Goal: Navigation & Orientation: Find specific page/section

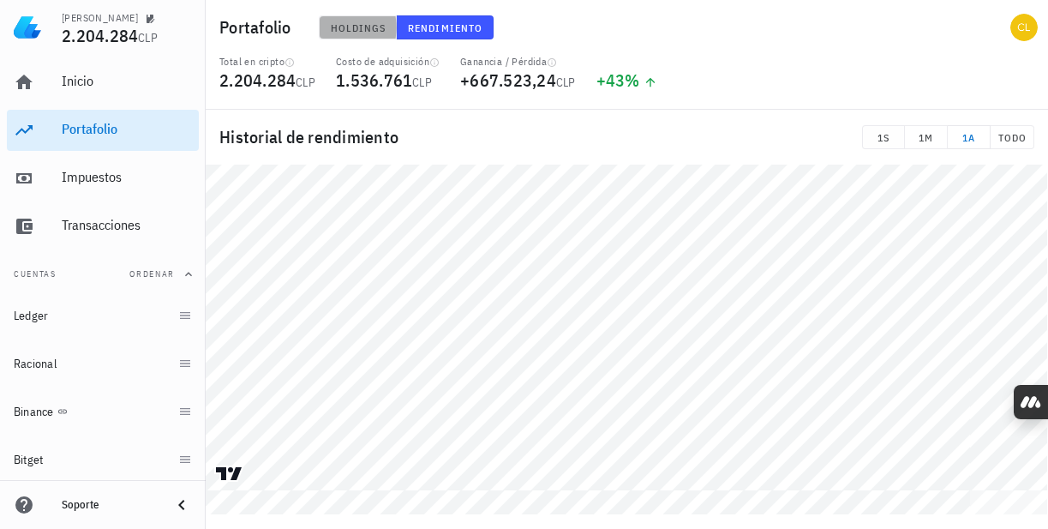
click at [338, 24] on span "Holdings" at bounding box center [358, 27] width 57 height 13
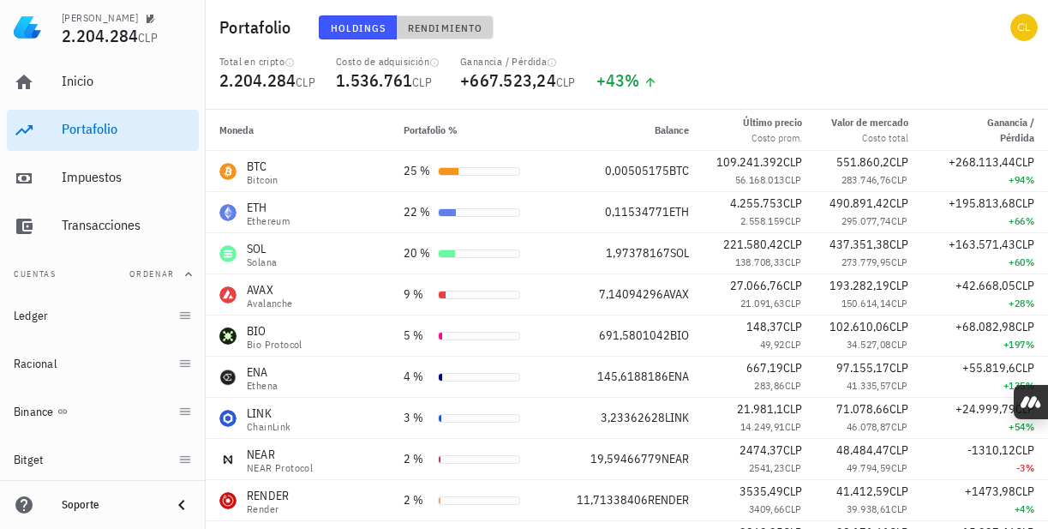
click at [446, 19] on button "Rendimiento" at bounding box center [445, 27] width 97 height 24
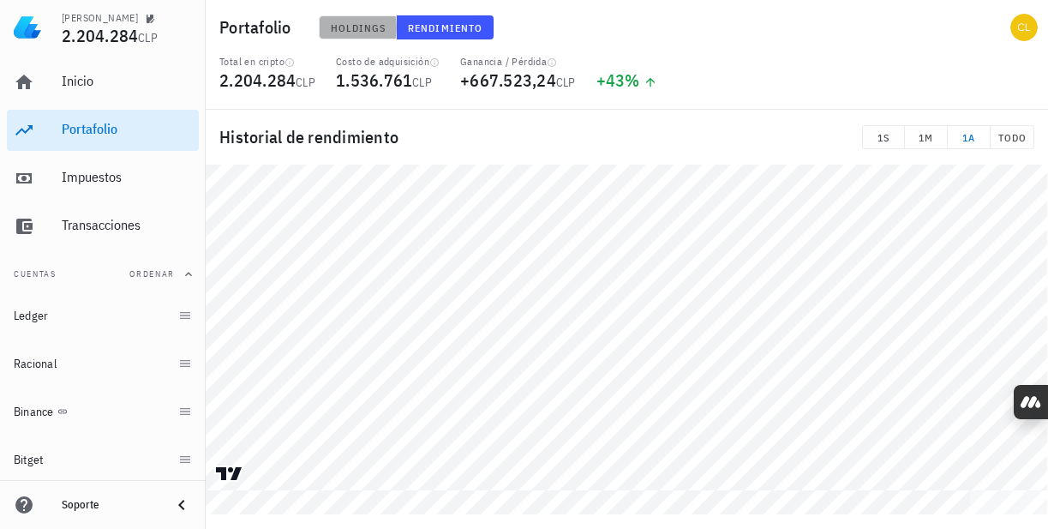
click at [347, 35] on button "Holdings" at bounding box center [358, 27] width 79 height 24
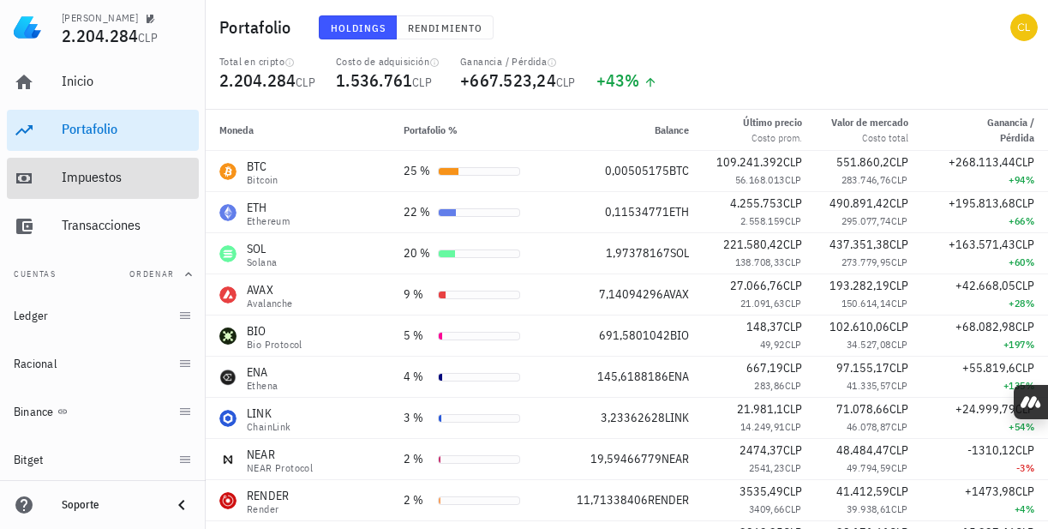
click at [116, 185] on div "Impuestos" at bounding box center [127, 177] width 130 height 16
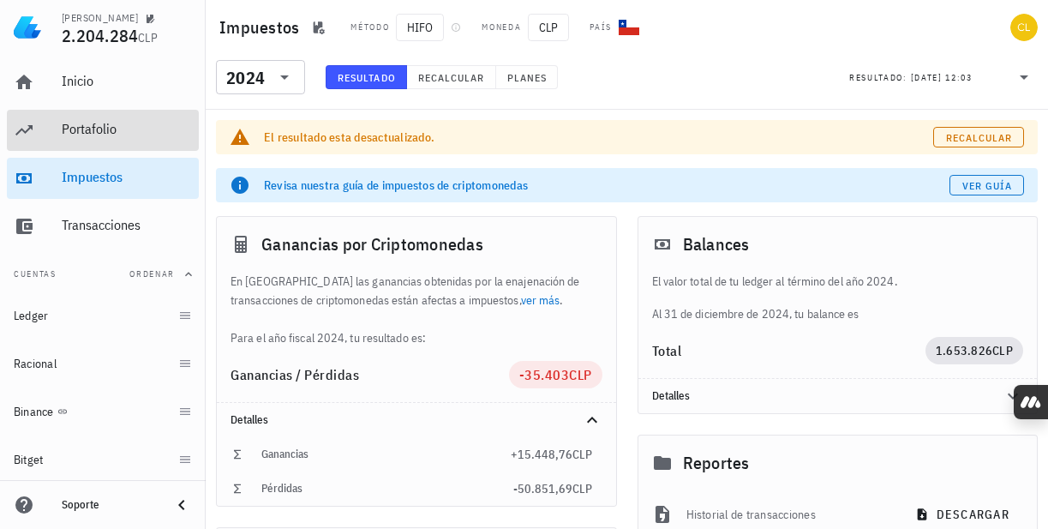
click at [118, 135] on div "Portafolio" at bounding box center [127, 129] width 130 height 16
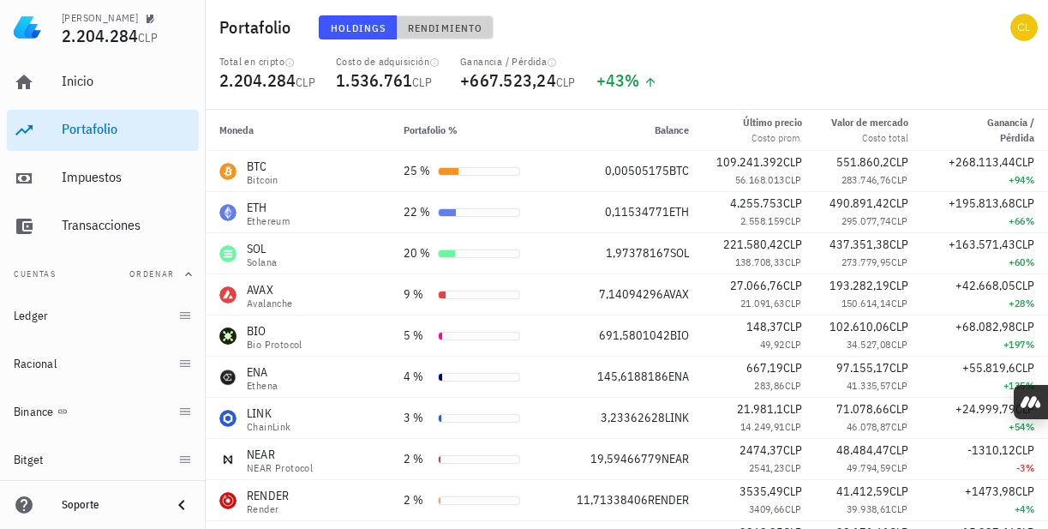
click at [453, 32] on span "Rendimiento" at bounding box center [444, 27] width 75 height 13
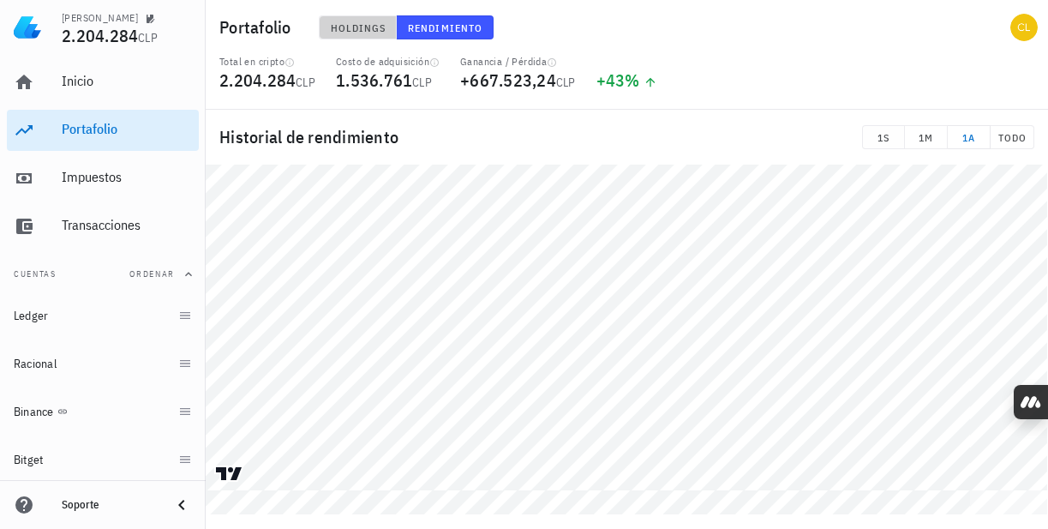
click at [347, 29] on span "Holdings" at bounding box center [358, 27] width 57 height 13
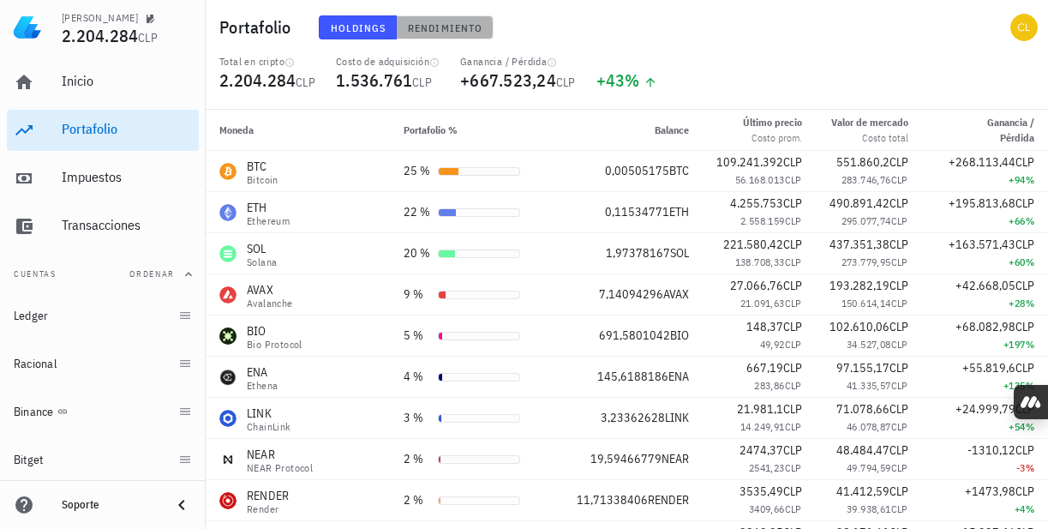
click at [462, 23] on span "Rendimiento" at bounding box center [444, 27] width 75 height 13
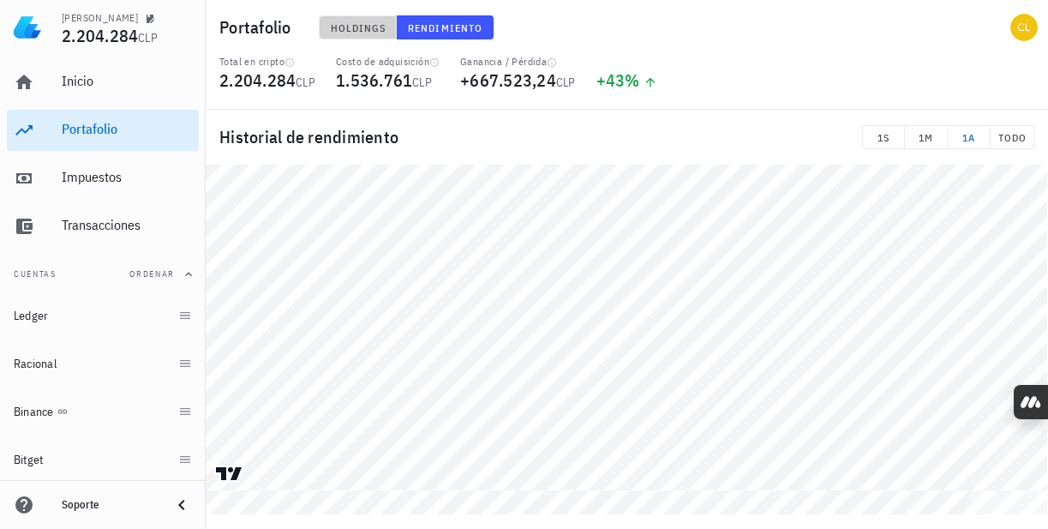
click at [354, 35] on button "Holdings" at bounding box center [358, 27] width 79 height 24
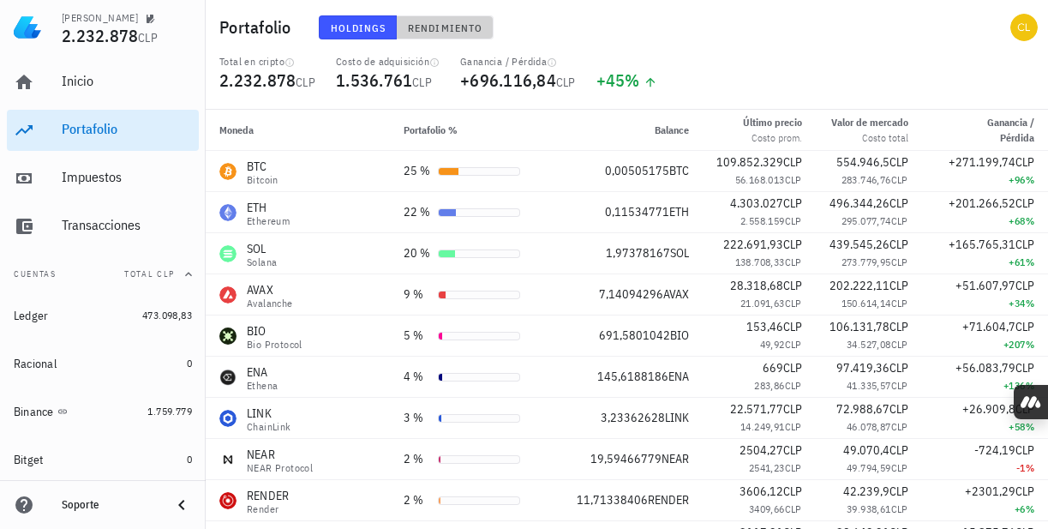
click at [428, 35] on button "Rendimiento" at bounding box center [445, 27] width 97 height 24
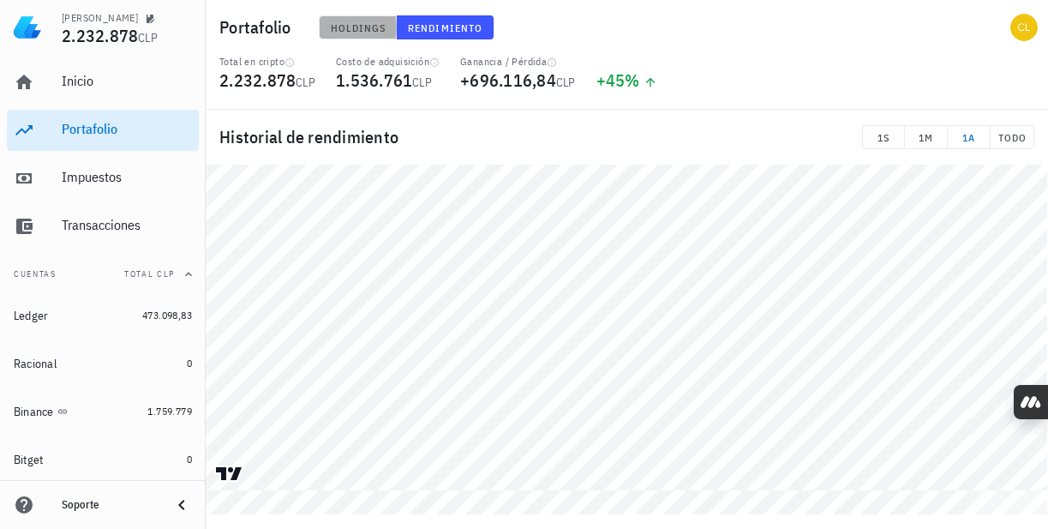
click at [373, 24] on span "Holdings" at bounding box center [358, 27] width 57 height 13
